Goal: Task Accomplishment & Management: Use online tool/utility

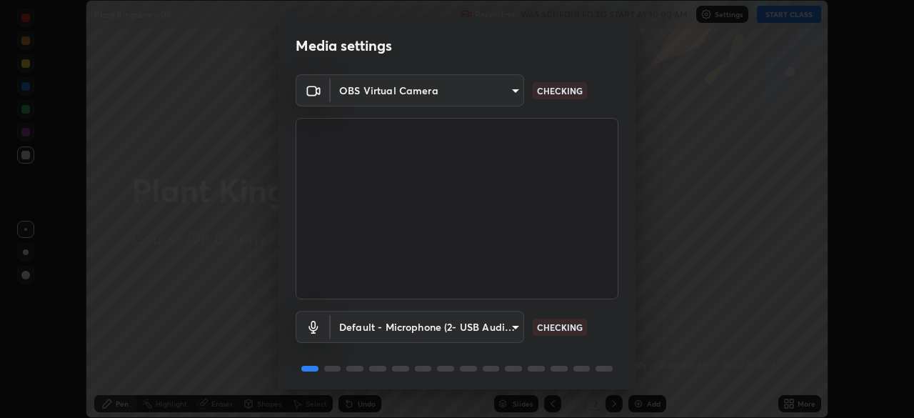
scroll to position [51, 0]
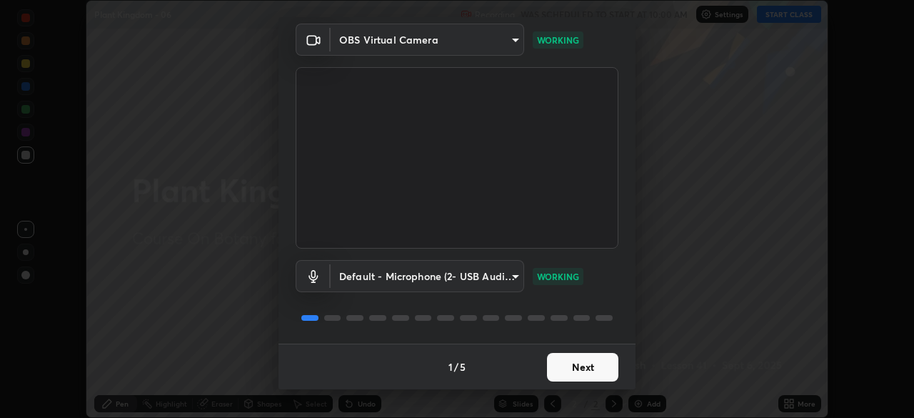
click at [572, 362] on button "Next" at bounding box center [582, 367] width 71 height 29
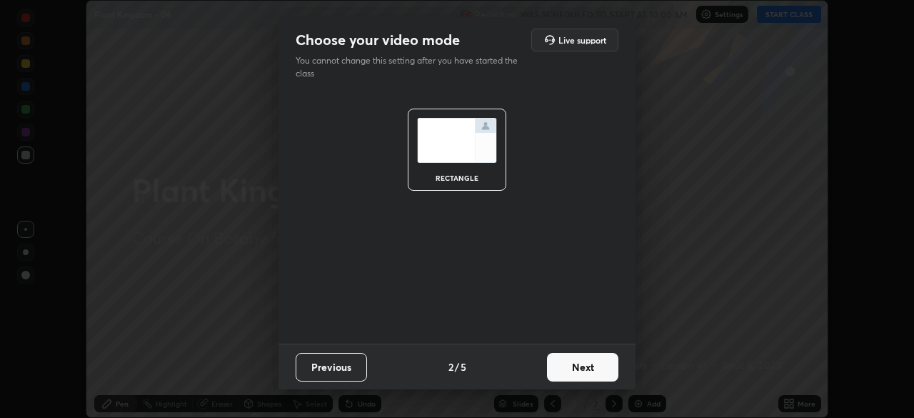
scroll to position [0, 0]
click at [579, 363] on button "Next" at bounding box center [582, 367] width 71 height 29
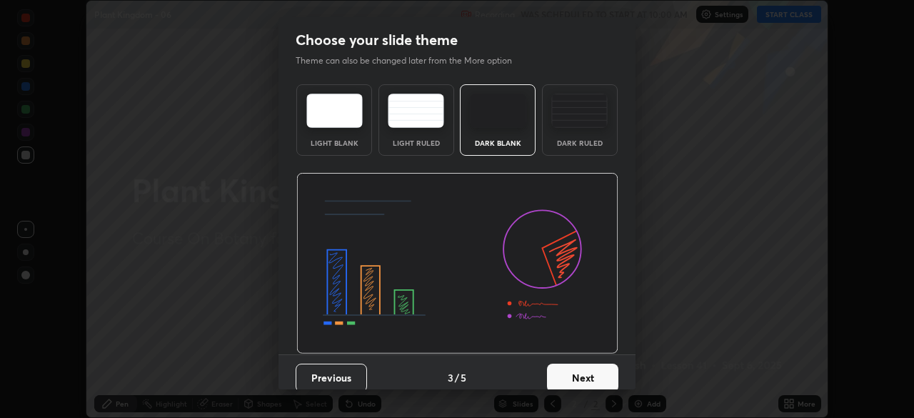
click at [582, 372] on button "Next" at bounding box center [582, 378] width 71 height 29
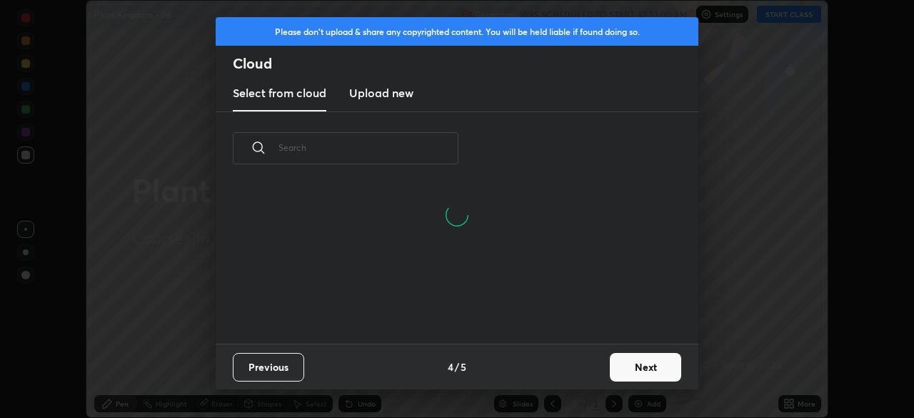
click at [639, 361] on button "Next" at bounding box center [645, 367] width 71 height 29
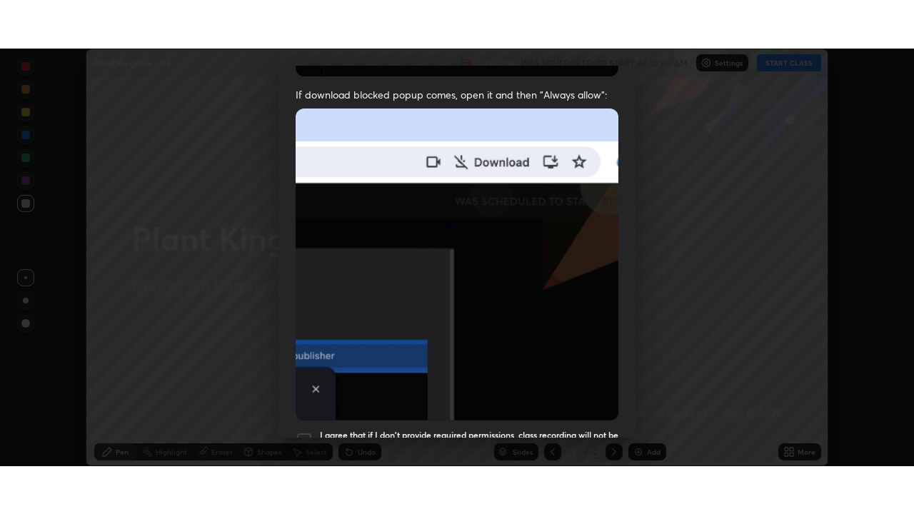
scroll to position [342, 0]
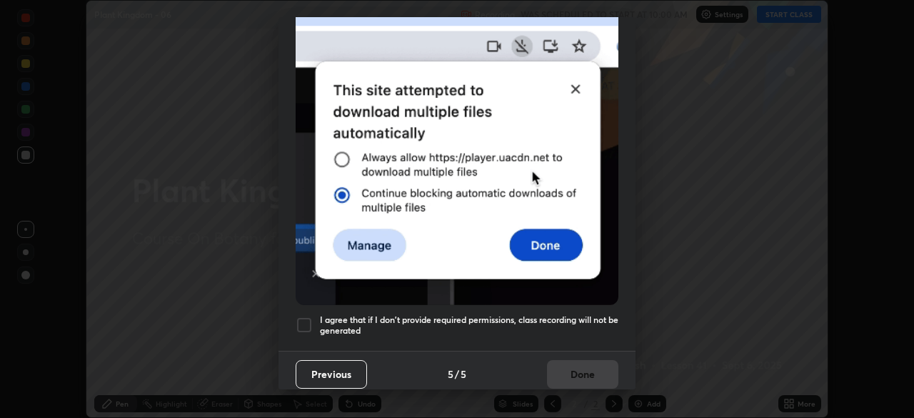
click at [301, 316] on div at bounding box center [304, 324] width 17 height 17
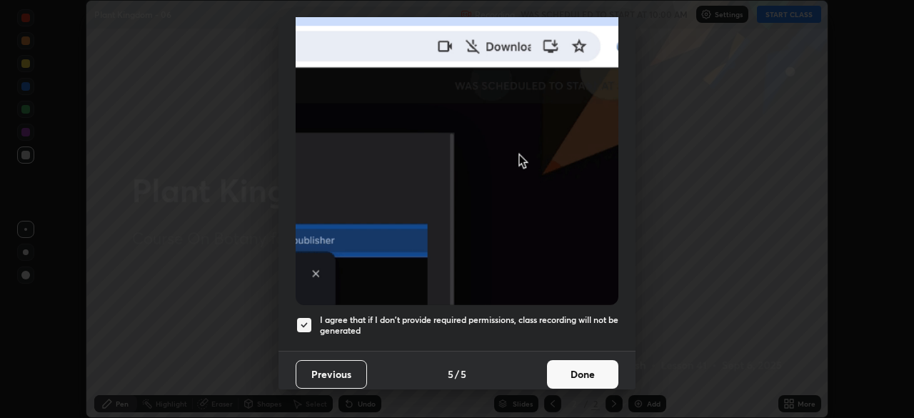
click at [566, 364] on button "Done" at bounding box center [582, 374] width 71 height 29
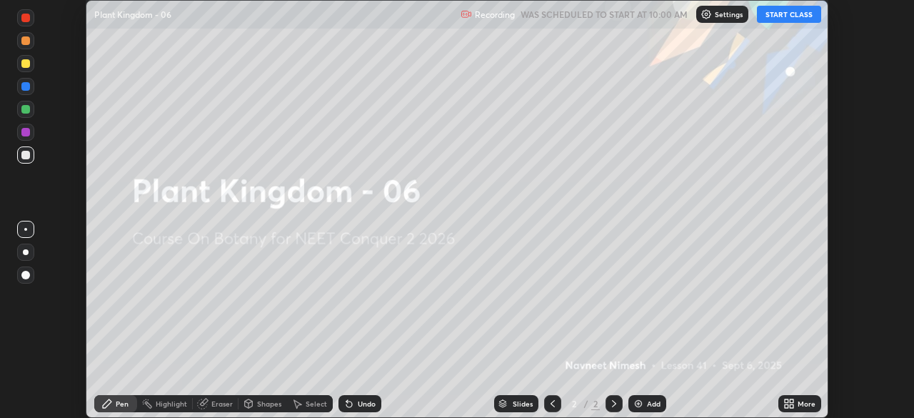
click at [786, 401] on icon at bounding box center [787, 401] width 4 height 4
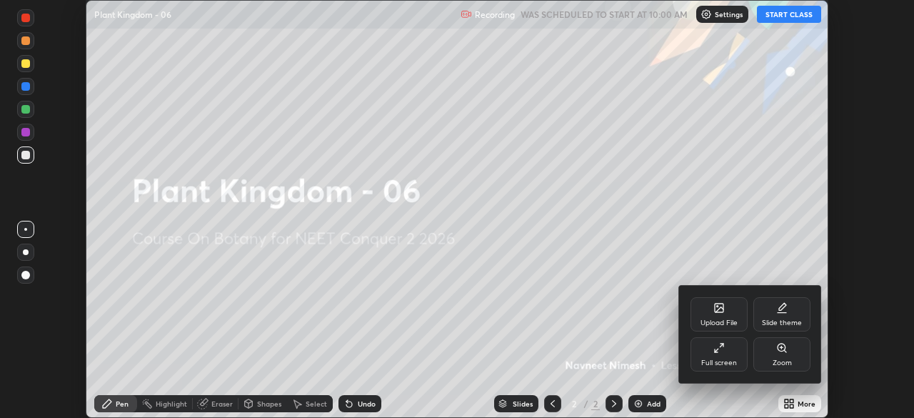
click at [718, 345] on icon at bounding box center [719, 347] width 11 height 11
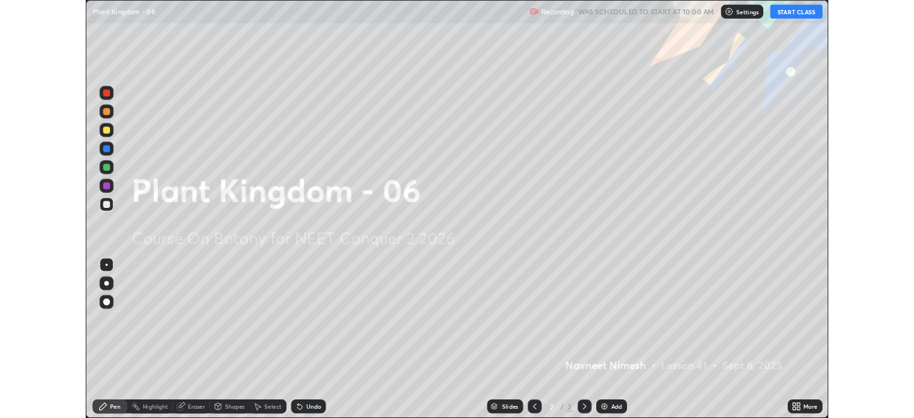
scroll to position [514, 914]
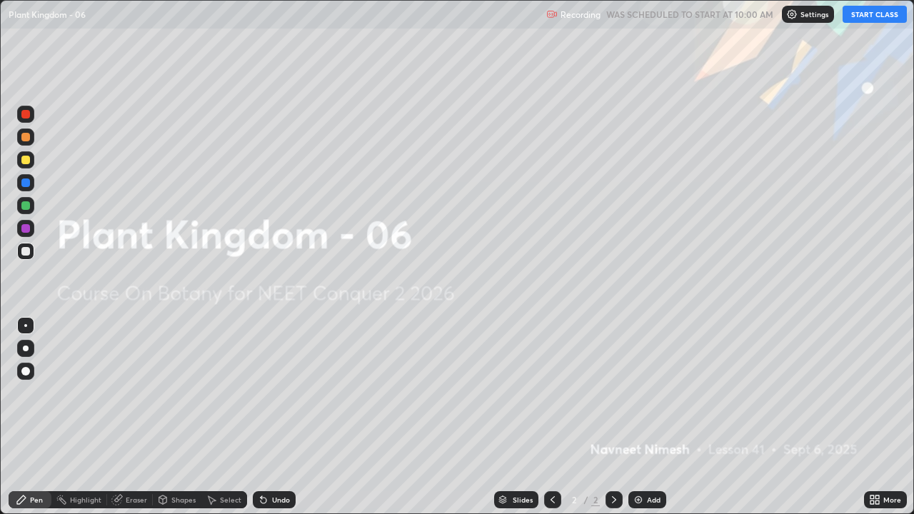
click at [866, 19] on button "START CLASS" at bounding box center [875, 14] width 64 height 17
click at [863, 16] on button "START CLASS" at bounding box center [875, 14] width 64 height 17
click at [877, 16] on button "START CLASS" at bounding box center [875, 14] width 64 height 17
click at [873, 18] on button "START CLASS" at bounding box center [875, 14] width 64 height 17
click at [862, 16] on button "START CLASS" at bounding box center [875, 14] width 64 height 17
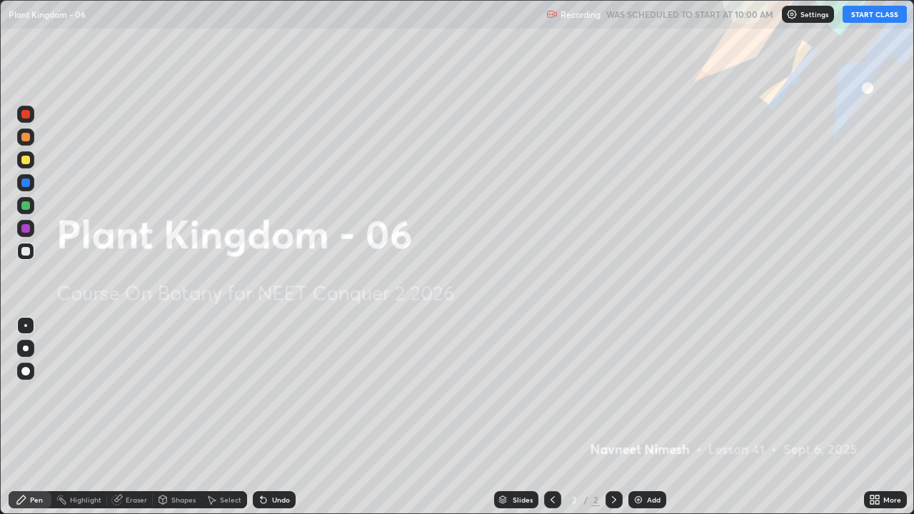
click at [873, 417] on icon at bounding box center [873, 498] width 4 height 4
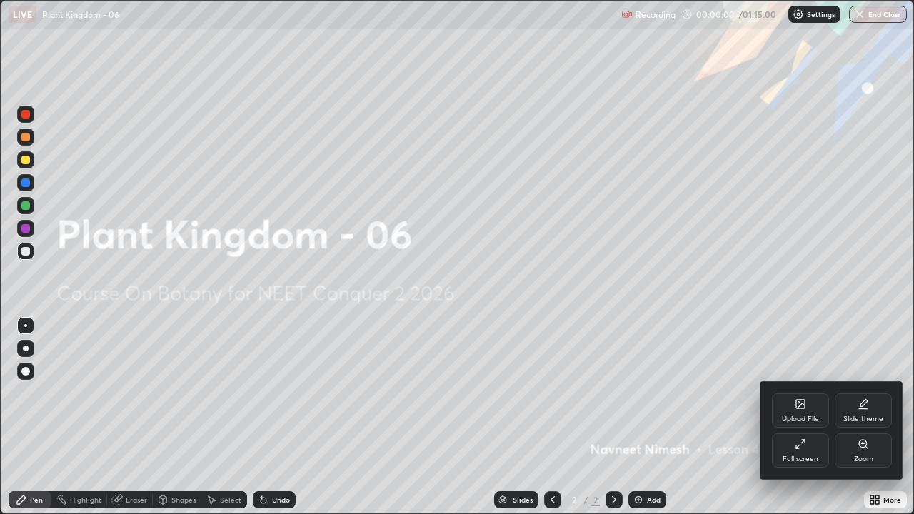
click at [804, 417] on icon at bounding box center [803, 442] width 4 height 4
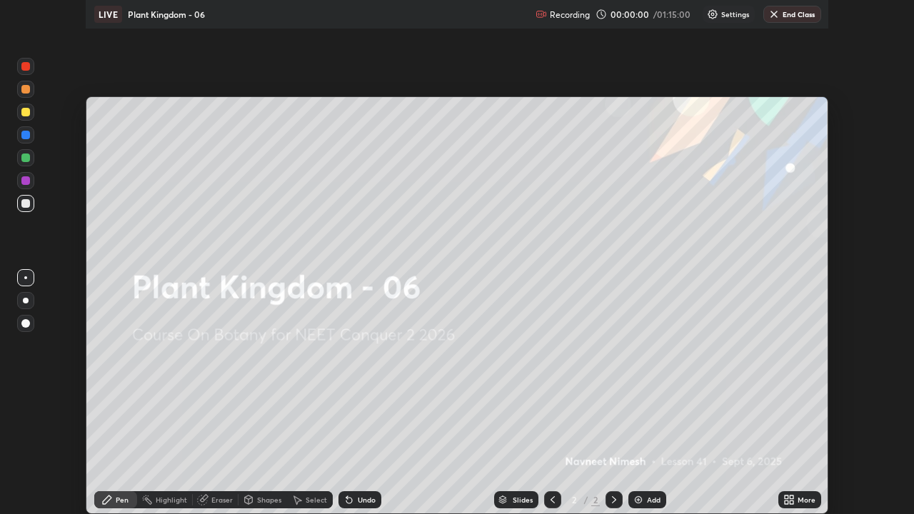
scroll to position [71008, 70512]
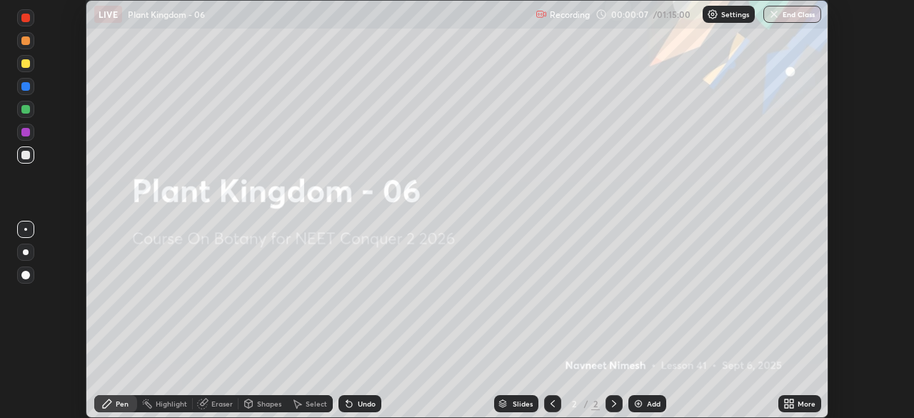
click at [788, 399] on icon at bounding box center [787, 401] width 4 height 4
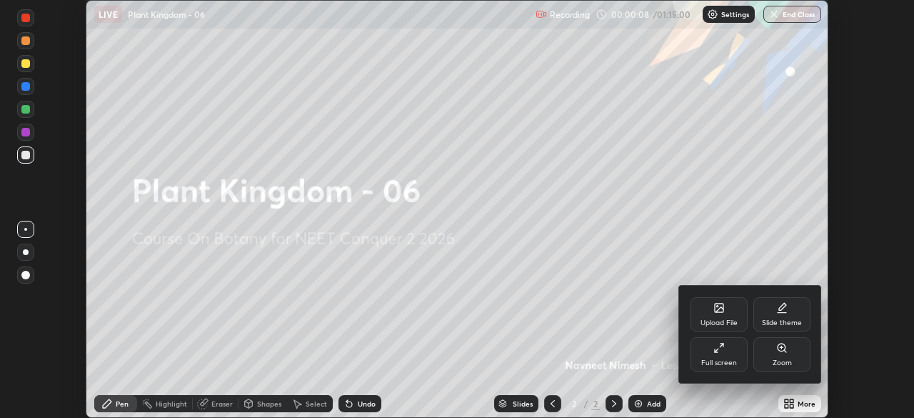
click at [717, 346] on icon at bounding box center [719, 347] width 11 height 11
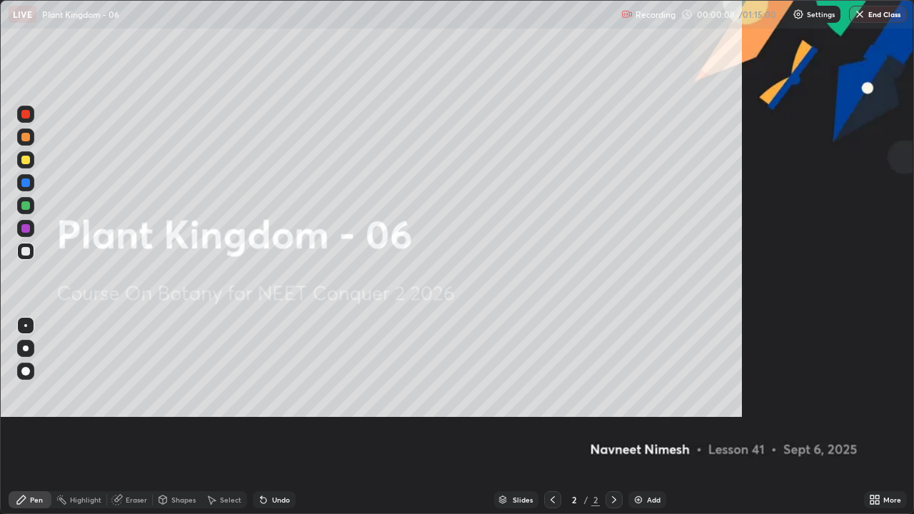
scroll to position [514, 914]
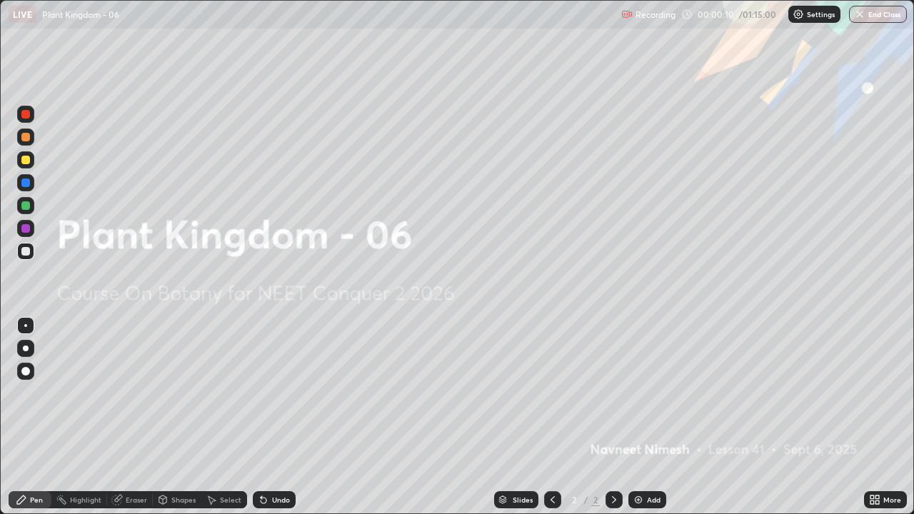
click at [645, 417] on div "Add" at bounding box center [648, 499] width 38 height 17
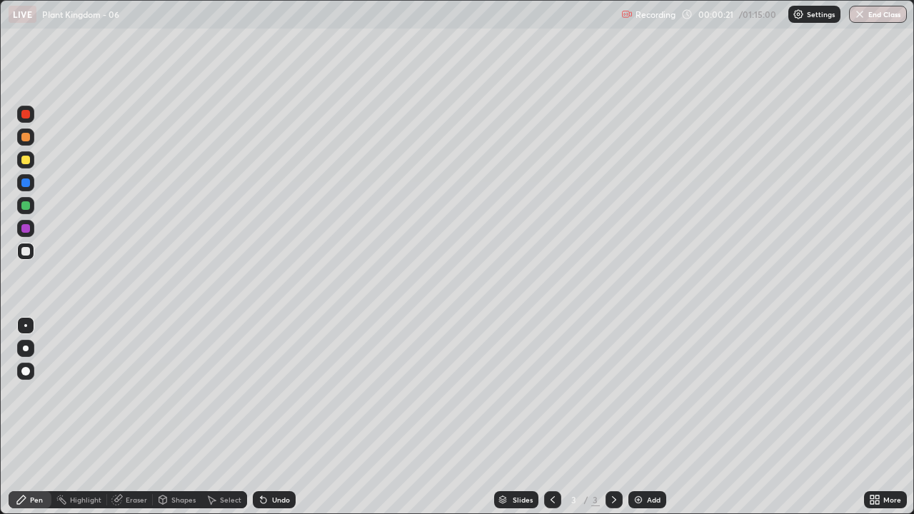
click at [26, 136] on div at bounding box center [25, 137] width 9 height 9
click at [31, 366] on div at bounding box center [25, 371] width 17 height 17
